Goal: Task Accomplishment & Management: Use online tool/utility

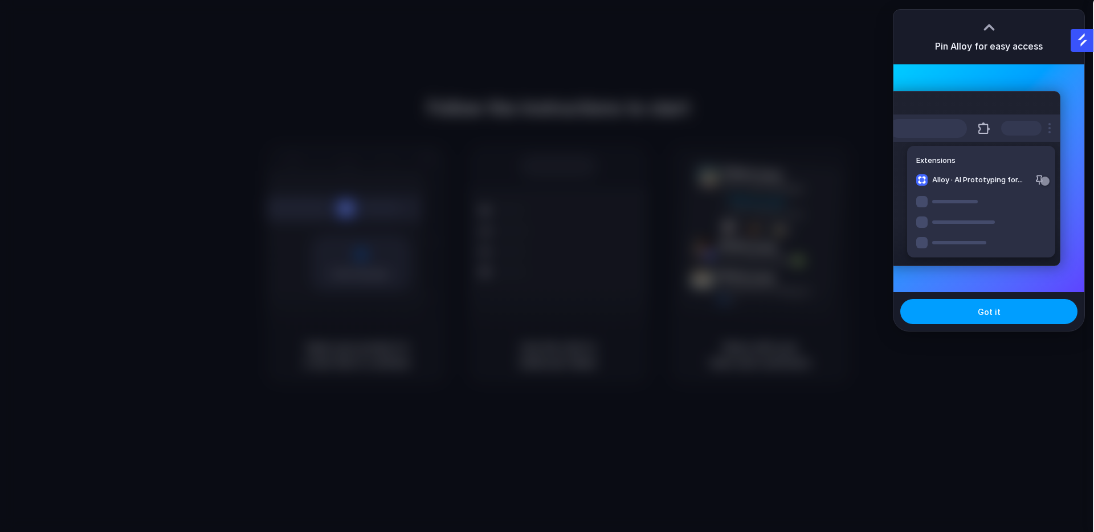
click at [998, 309] on span "Got it" at bounding box center [989, 312] width 23 height 12
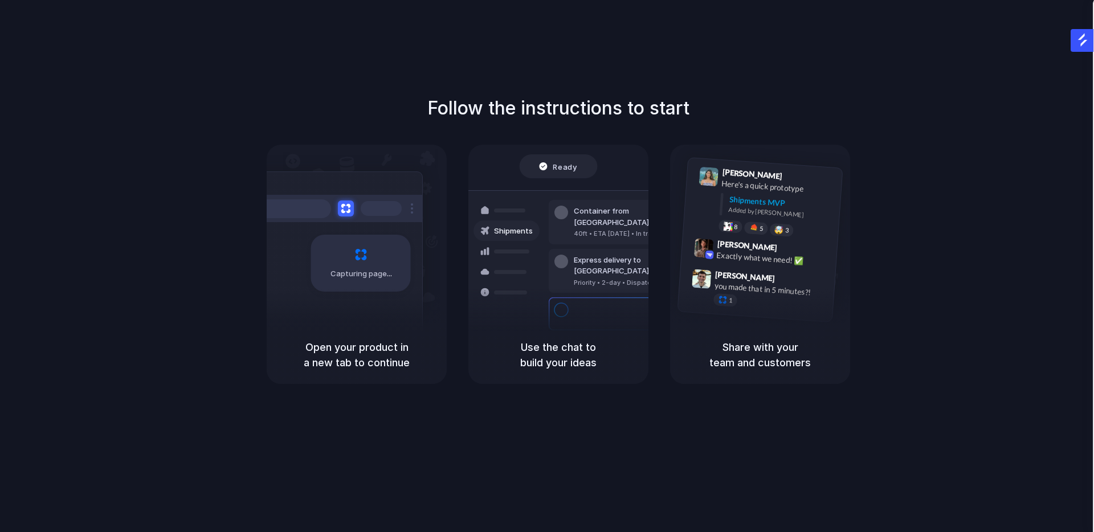
click at [680, 57] on div "Follow the instructions to start Capturing page Open your product in a new tab …" at bounding box center [558, 277] width 1117 height 555
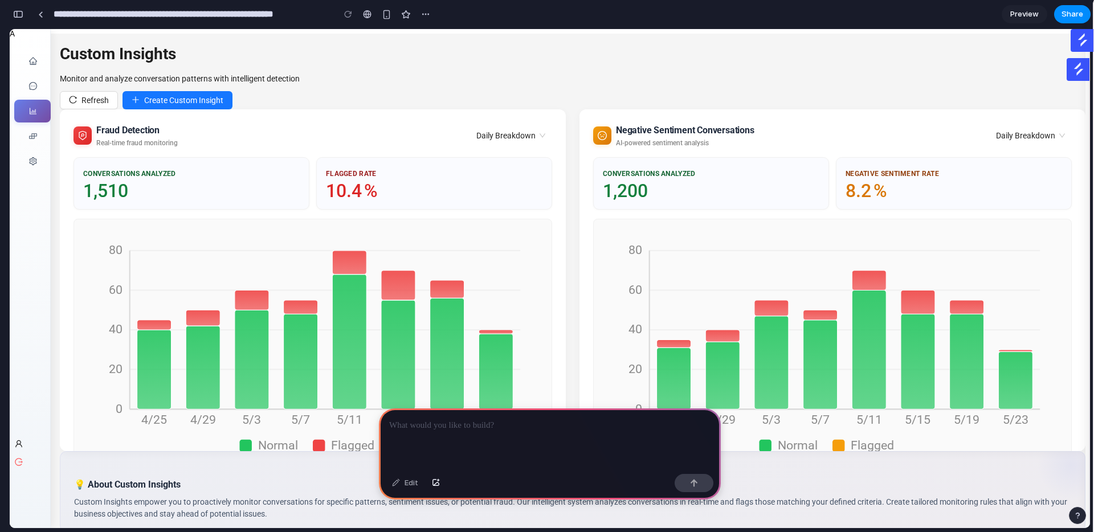
scroll to position [1, 0]
click at [516, 435] on div at bounding box center [550, 439] width 342 height 61
click at [517, 129] on span "Daily Breakdown" at bounding box center [511, 135] width 71 height 13
click at [537, 129] on span "Daily Breakdown" at bounding box center [511, 135] width 71 height 13
click at [547, 421] on p "**********" at bounding box center [549, 426] width 321 height 14
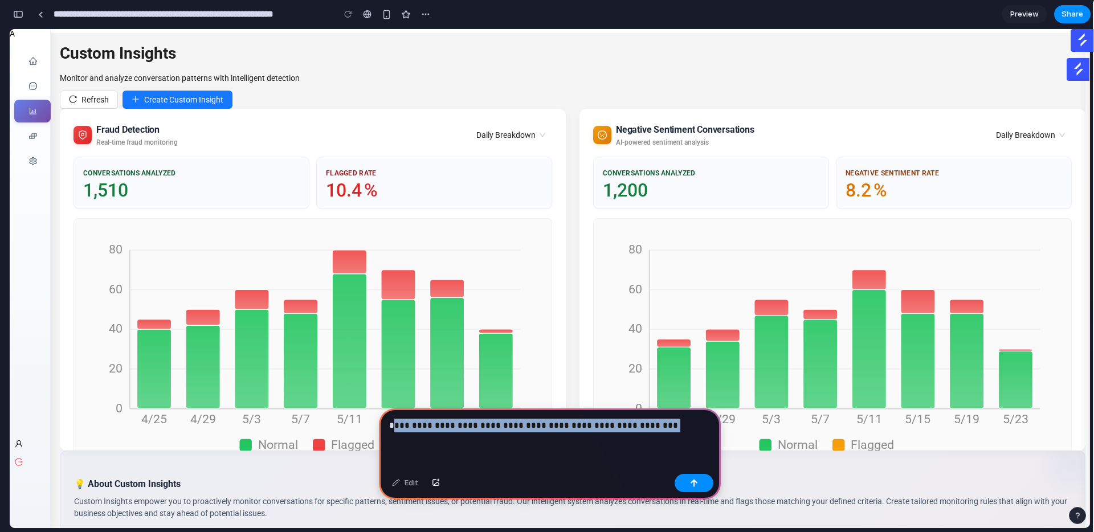
drag, startPoint x: 673, startPoint y: 462, endPoint x: 283, endPoint y: 414, distance: 392.8
click at [674, 425] on p "**********" at bounding box center [549, 426] width 321 height 14
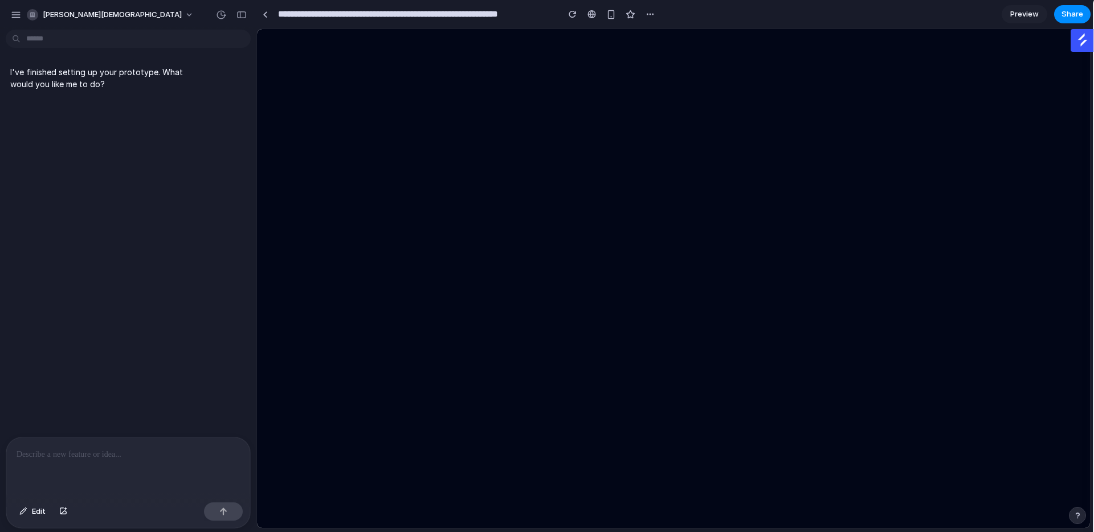
scroll to position [0, 0]
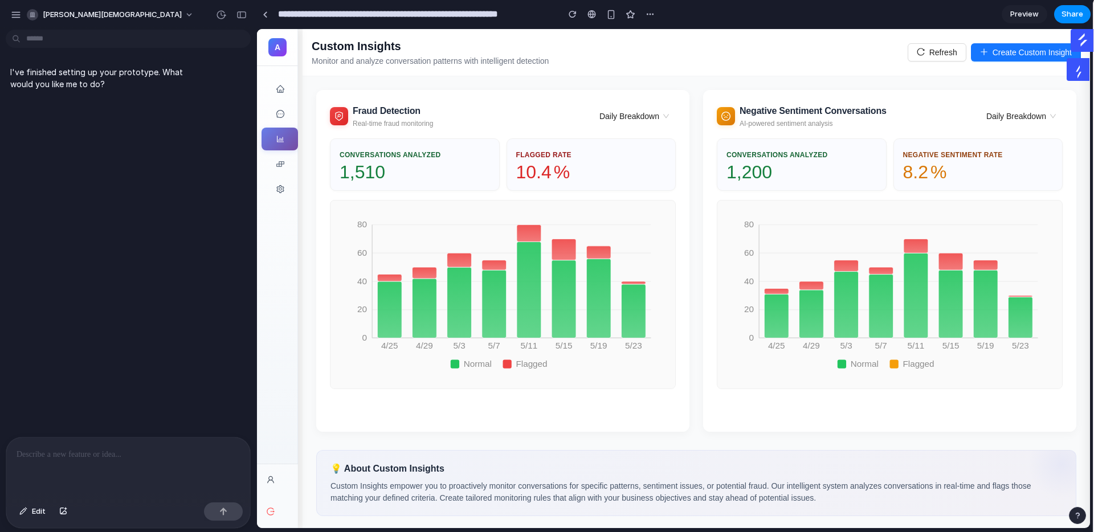
click at [101, 91] on div "I've finished setting up your prototype. What would you like me to do?" at bounding box center [105, 78] width 199 height 38
click at [66, 464] on div at bounding box center [128, 468] width 244 height 60
click at [277, 105] on li at bounding box center [281, 114] width 36 height 23
click at [280, 121] on li at bounding box center [281, 114] width 36 height 23
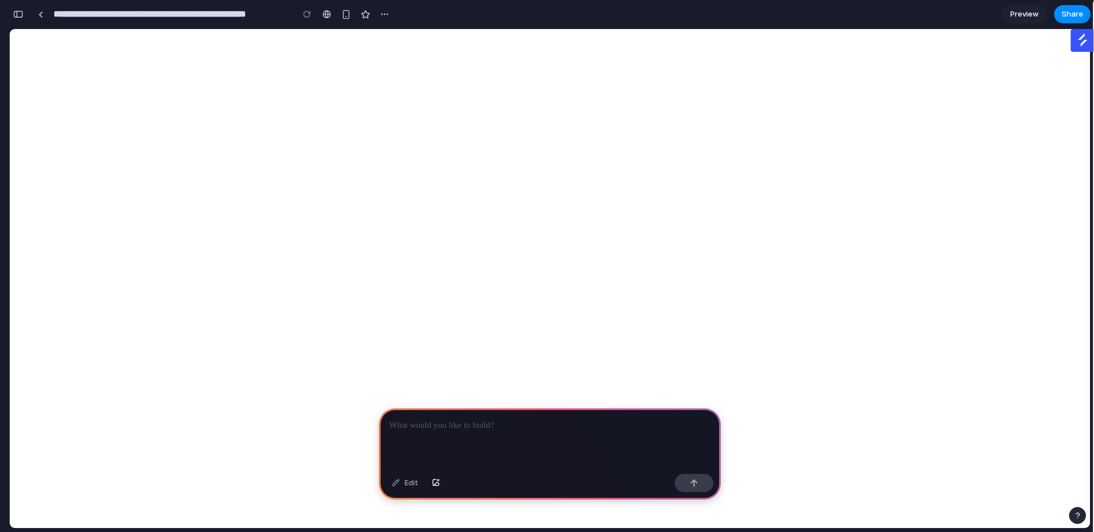
click at [463, 439] on div at bounding box center [550, 439] width 342 height 61
click at [462, 437] on div at bounding box center [550, 439] width 342 height 61
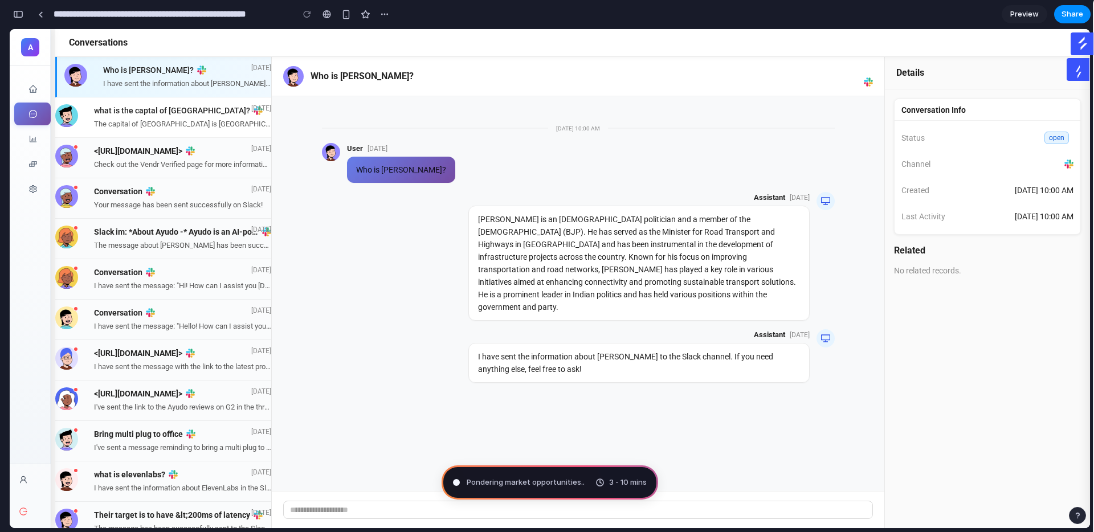
drag, startPoint x: 1097, startPoint y: 67, endPoint x: 1055, endPoint y: 441, distance: 375.6
type input "**********"
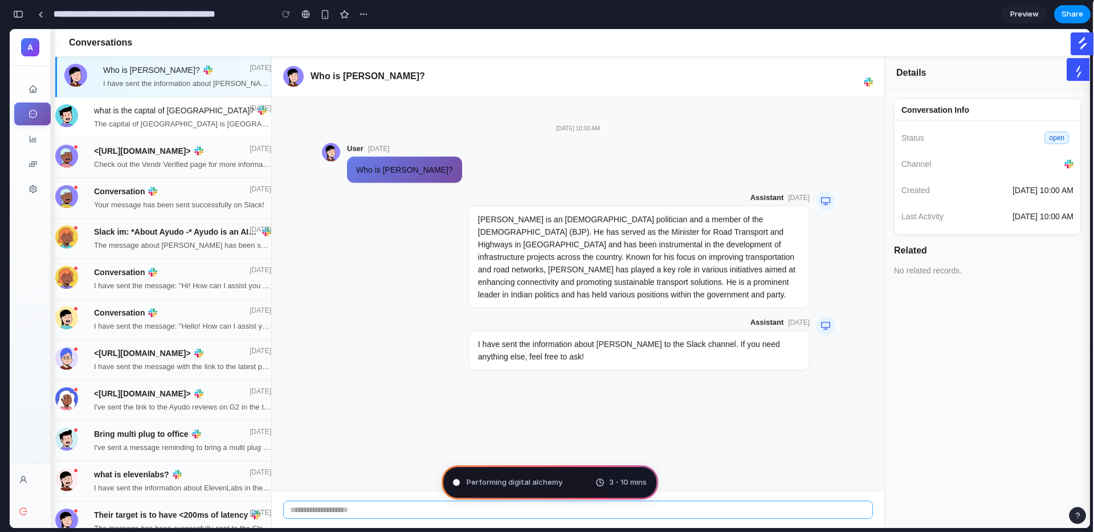
scroll to position [324, 0]
